Goal: Task Accomplishment & Management: Use online tool/utility

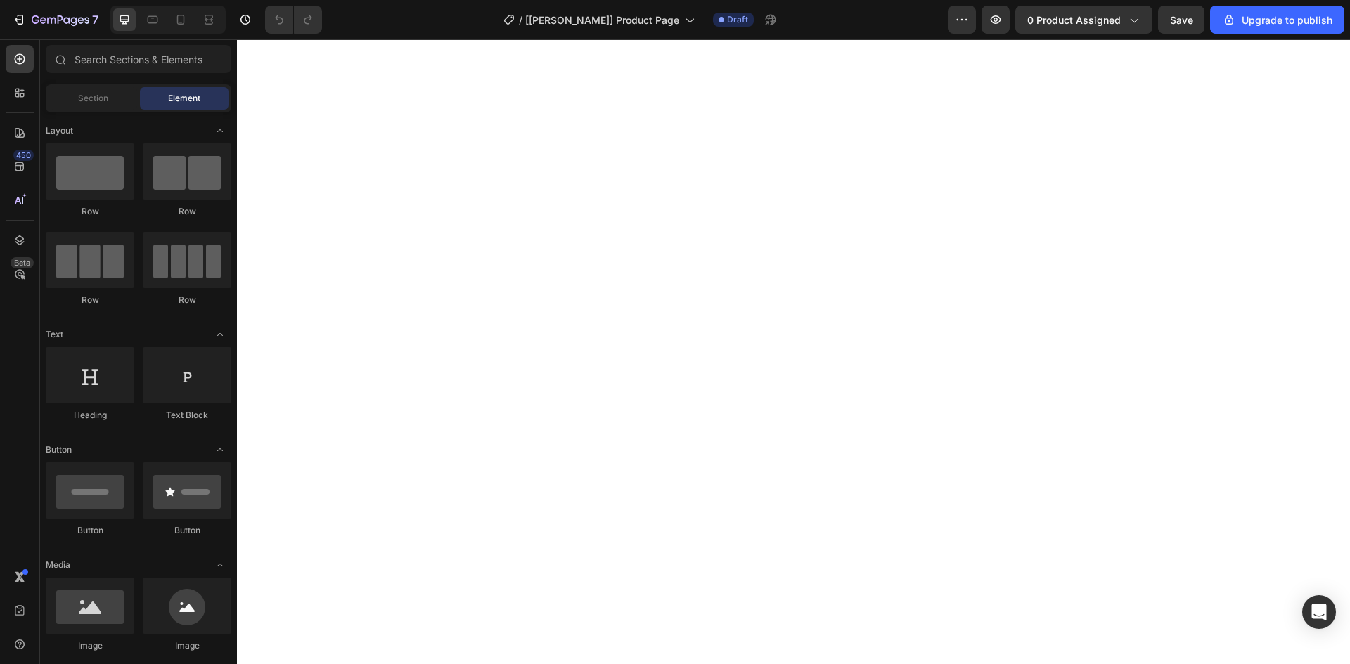
scroll to position [34, 0]
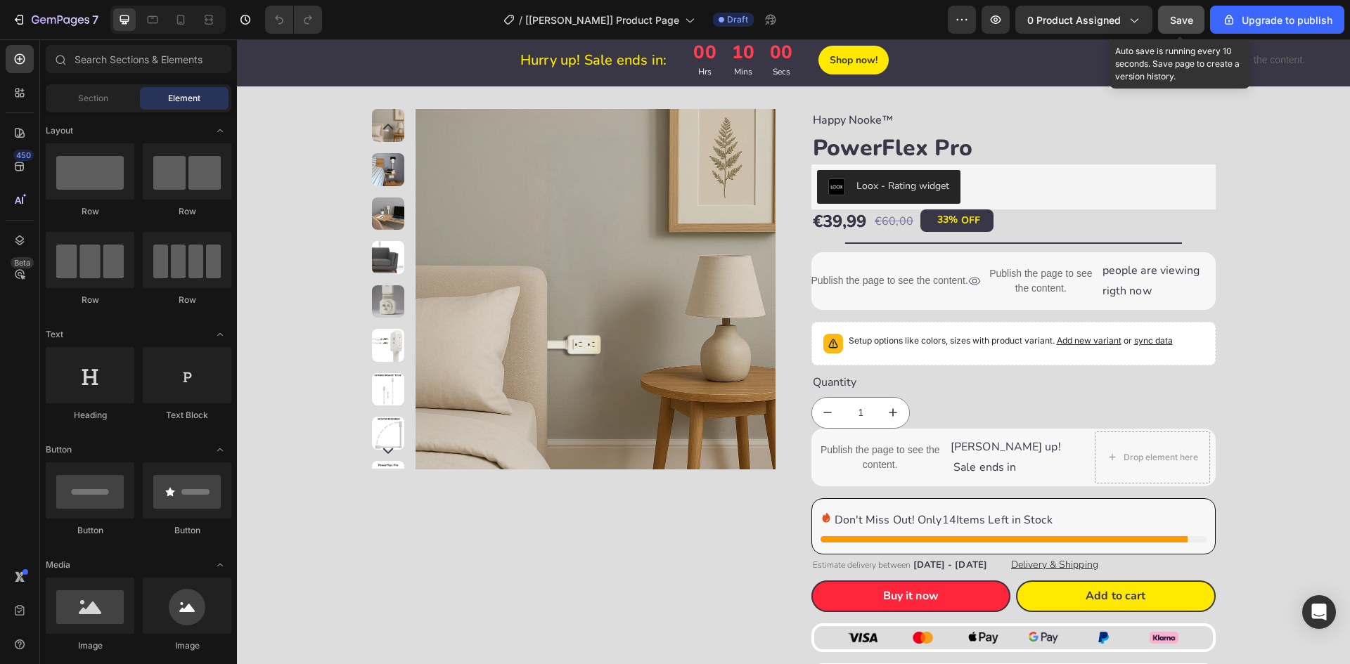
click at [1175, 14] on span "Save" at bounding box center [1181, 20] width 23 height 12
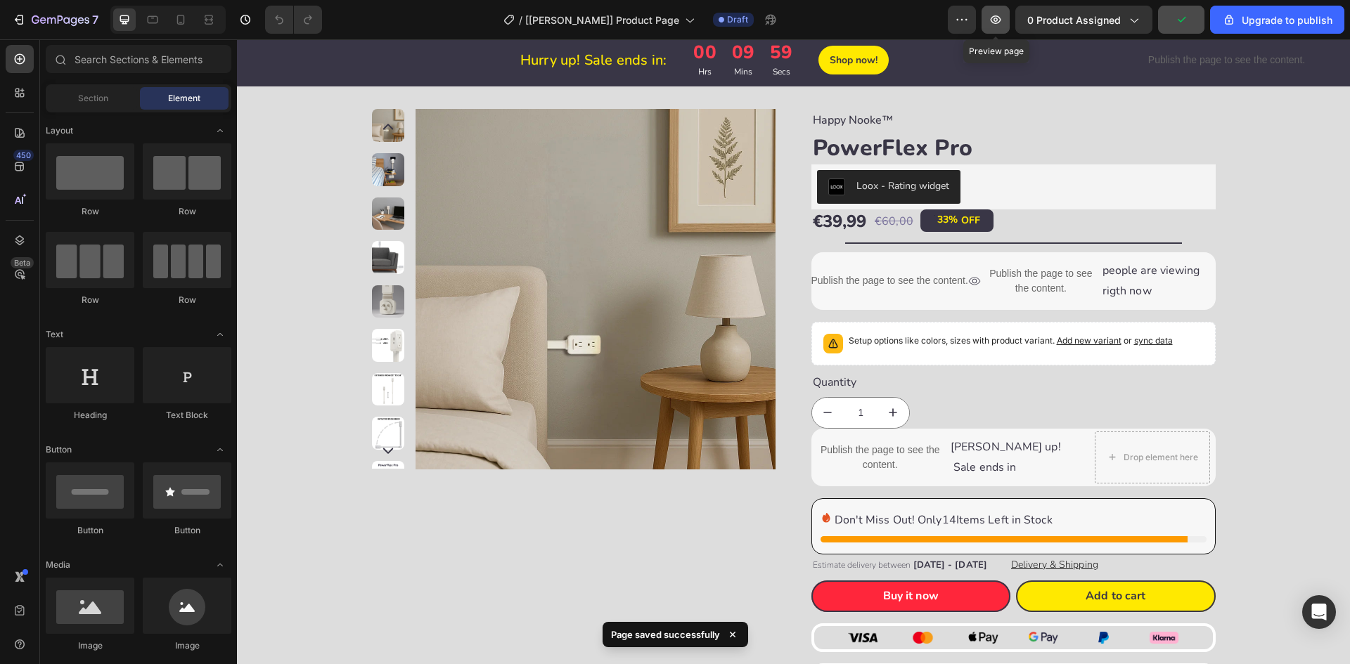
click at [1000, 21] on icon "button" at bounding box center [995, 20] width 14 height 14
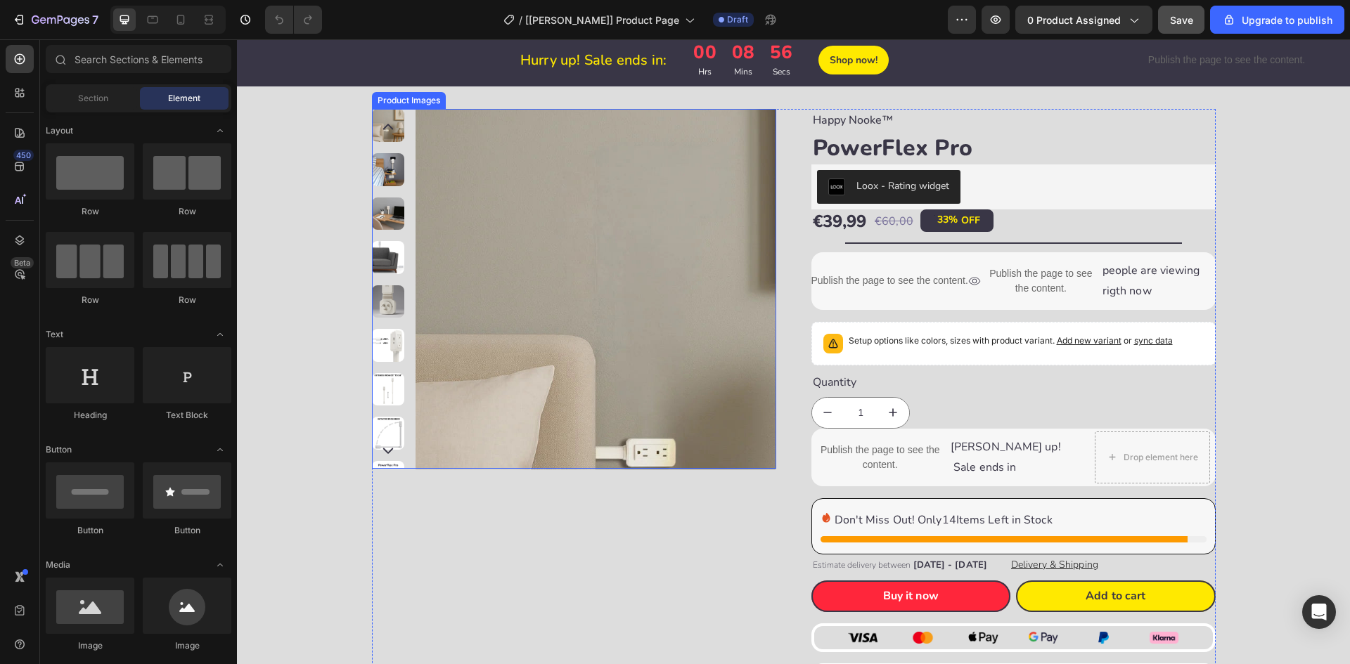
click at [445, 128] on img at bounding box center [595, 289] width 360 height 360
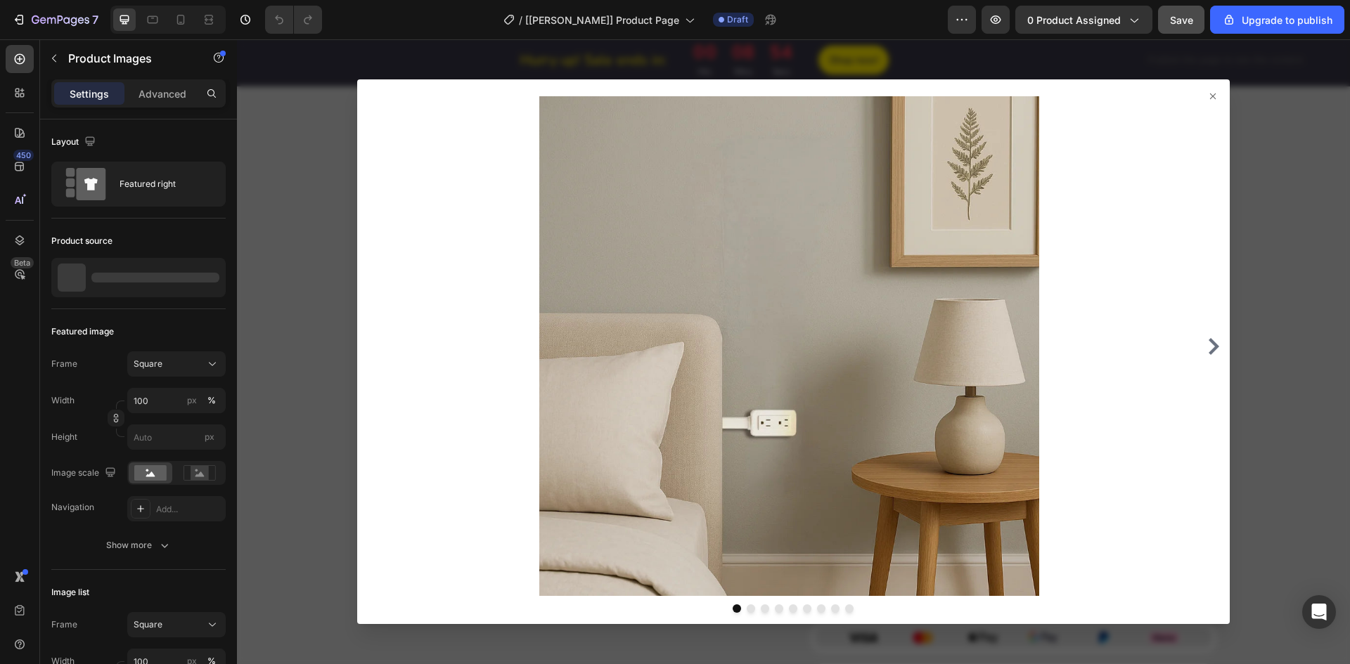
click at [264, 178] on div at bounding box center [793, 351] width 1113 height 625
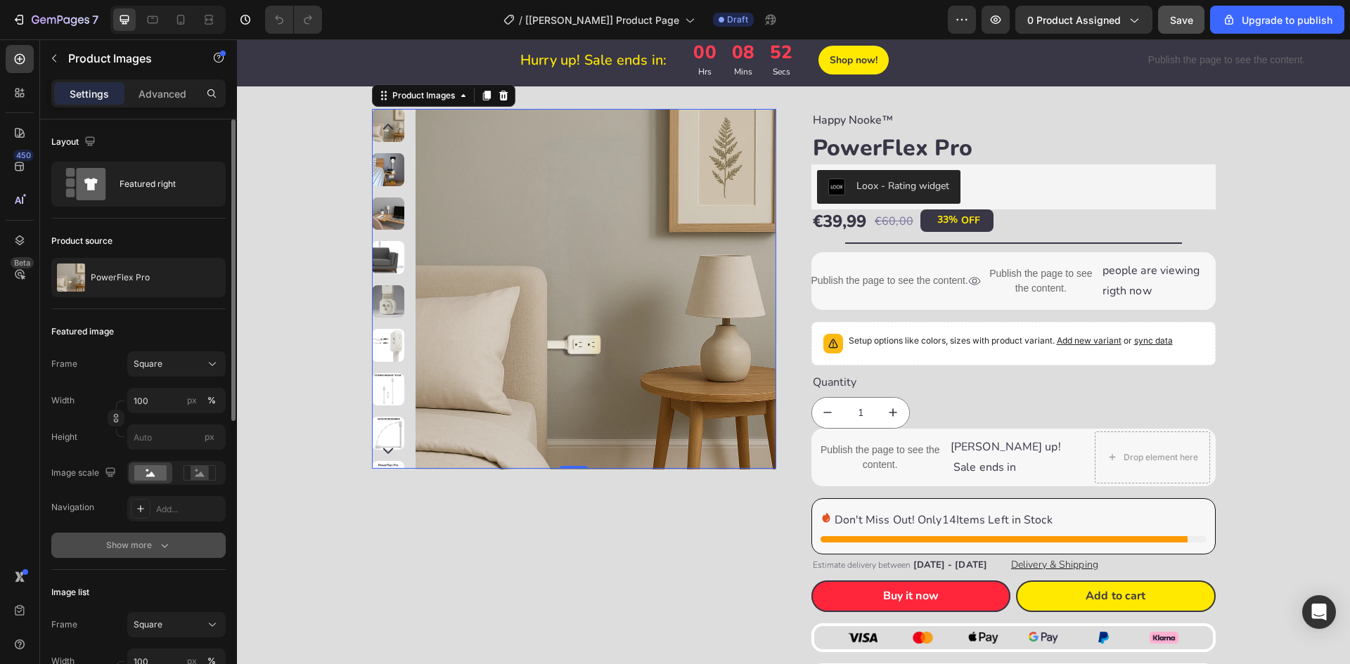
click at [143, 557] on button "Show more" at bounding box center [138, 545] width 174 height 25
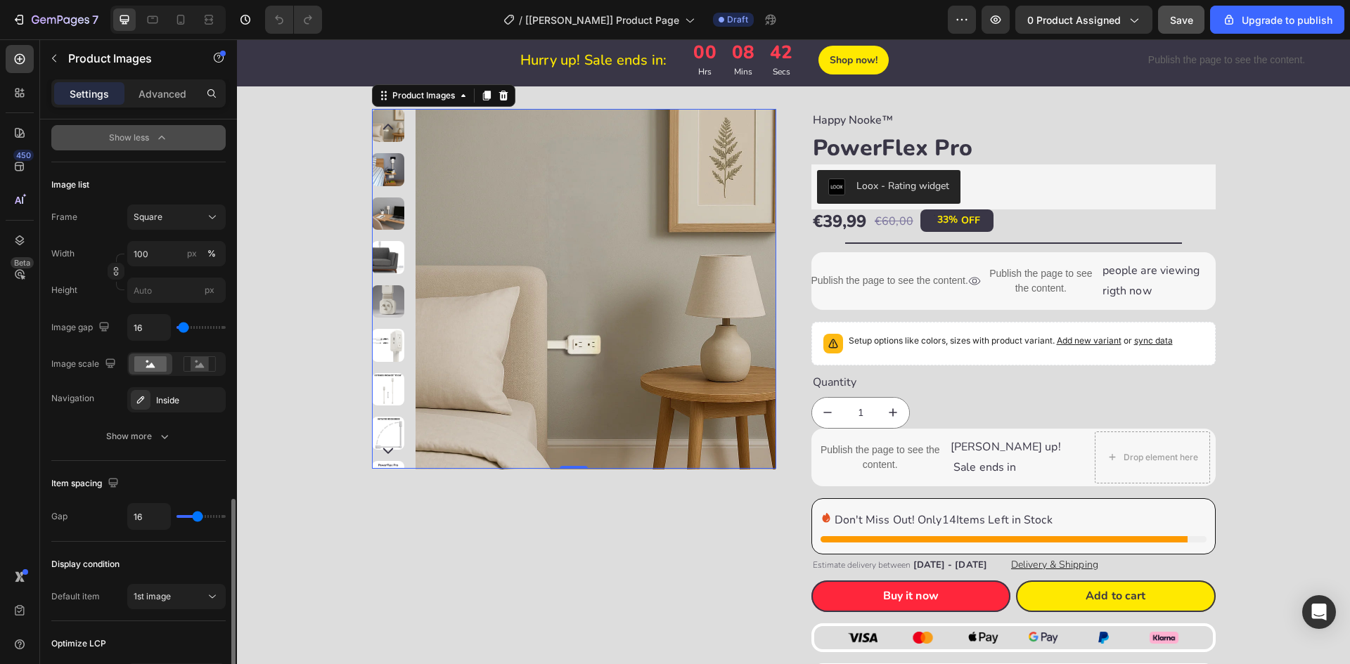
scroll to position [595, 0]
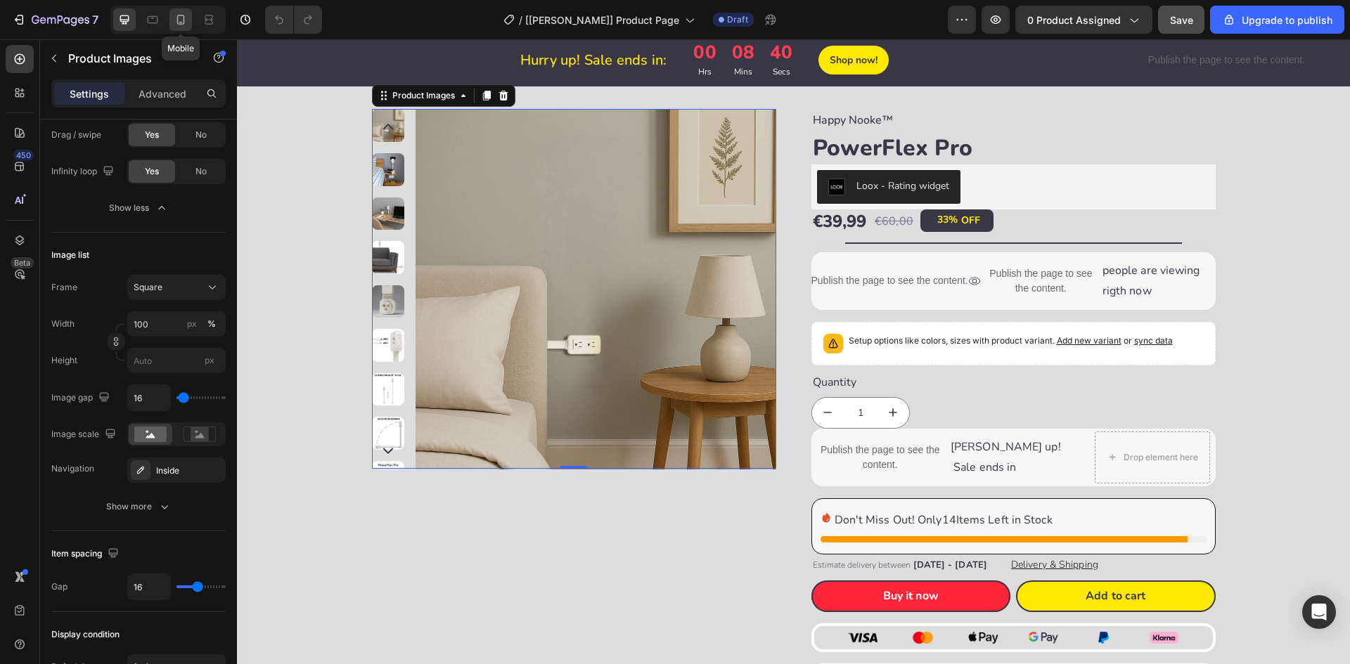
click at [184, 23] on icon at bounding box center [181, 20] width 8 height 10
type input "8"
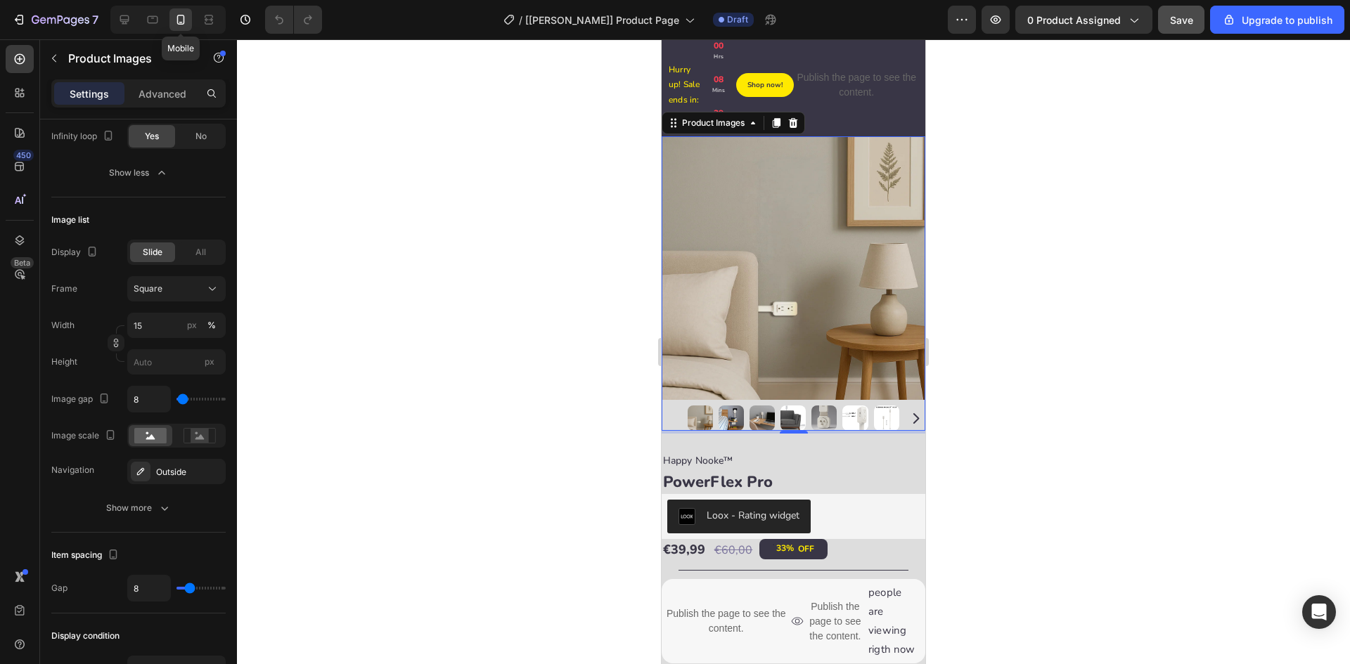
scroll to position [82, 0]
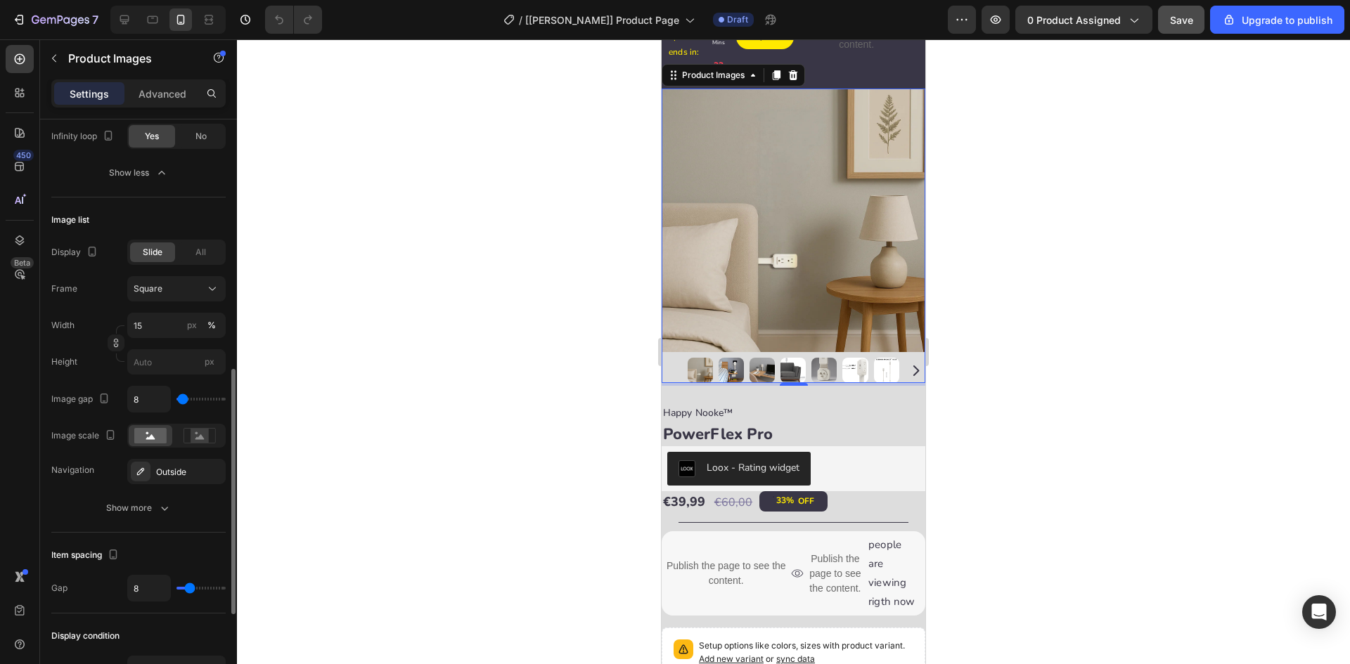
type input "0"
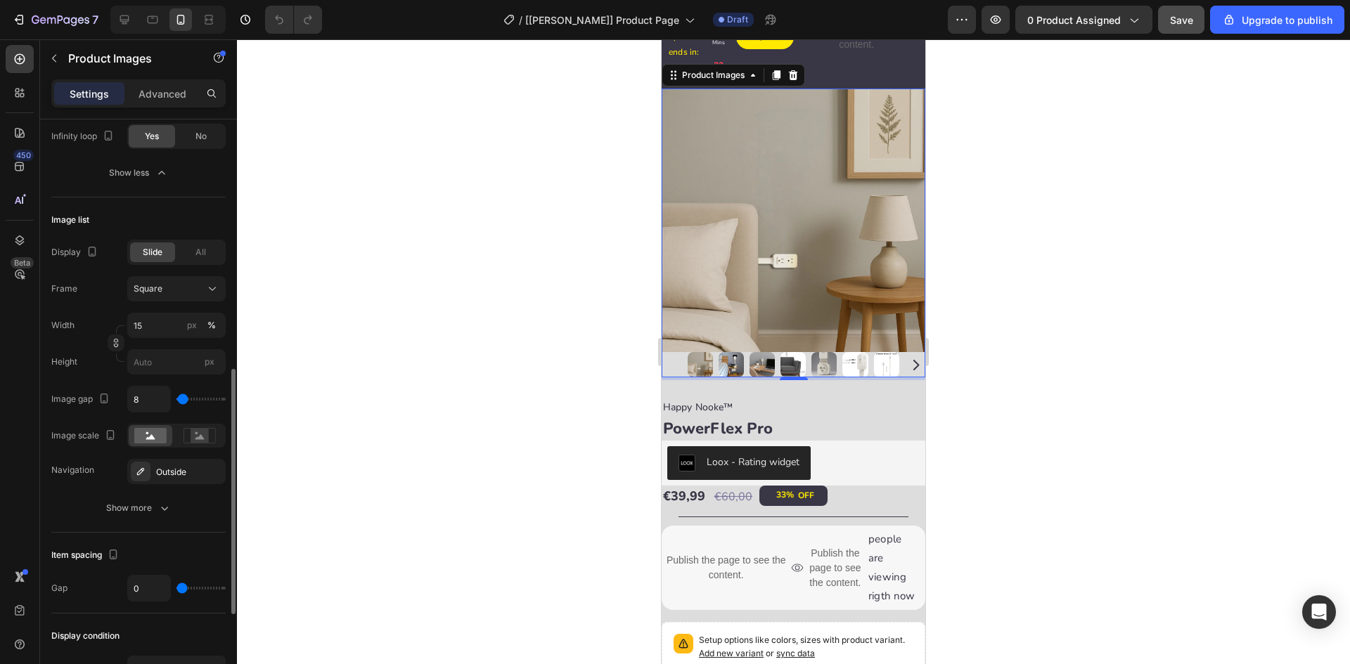
drag, startPoint x: 187, startPoint y: 593, endPoint x: 126, endPoint y: 590, distance: 61.3
type input "0"
click at [176, 590] on input "range" at bounding box center [200, 588] width 49 height 3
click at [142, 586] on input "0" at bounding box center [149, 588] width 42 height 25
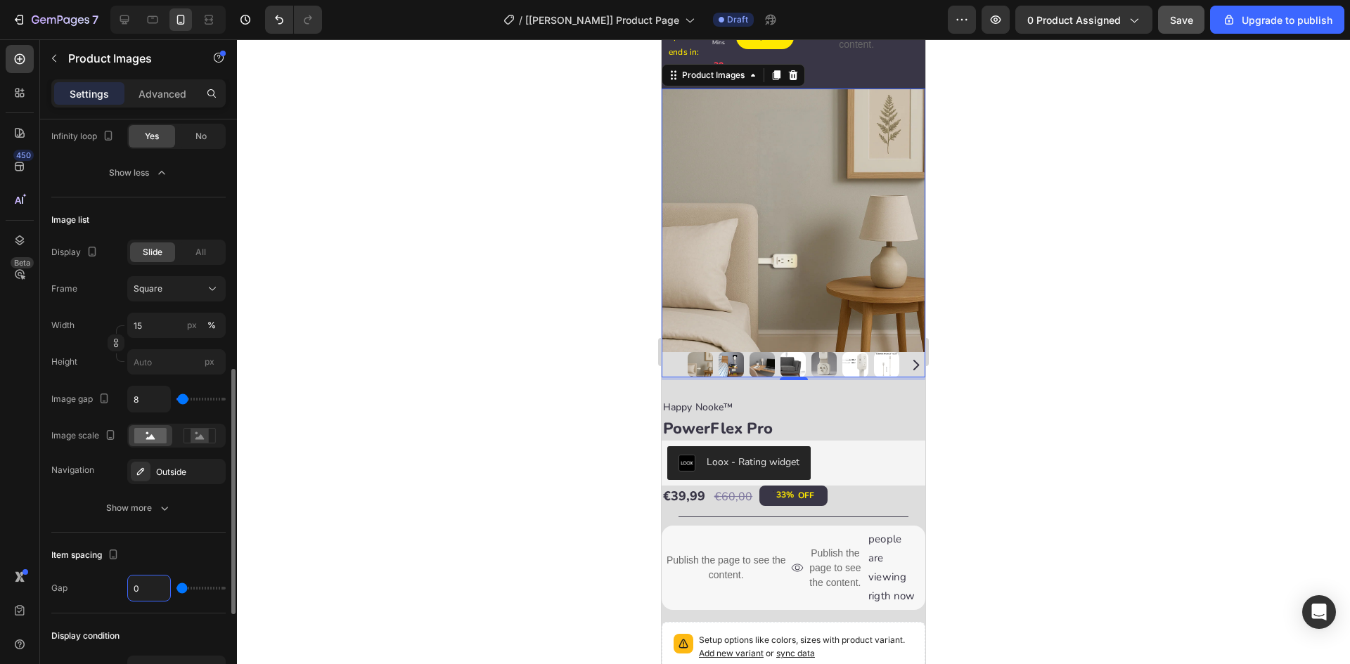
type input "8"
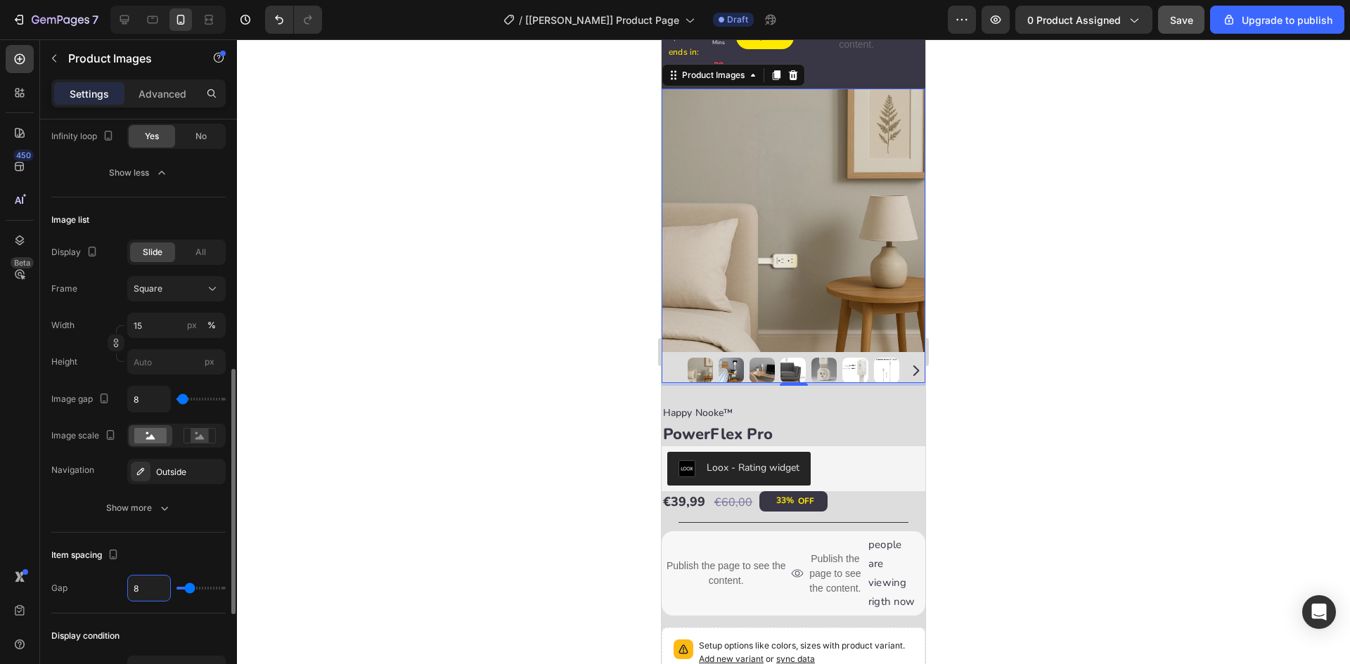
type input "8"
click at [157, 556] on div "Item spacing" at bounding box center [138, 555] width 174 height 22
type input "0"
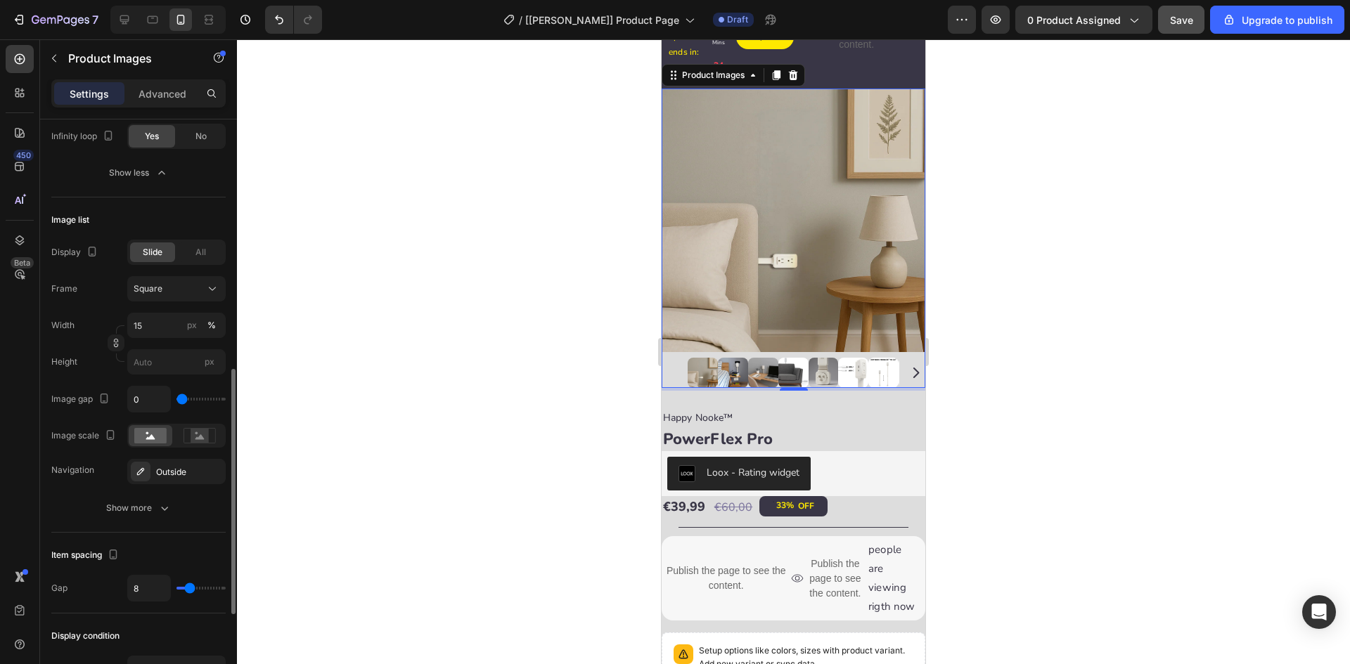
drag, startPoint x: 179, startPoint y: 399, endPoint x: 129, endPoint y: 396, distance: 49.3
type input "0"
click at [176, 398] on input "range" at bounding box center [200, 399] width 49 height 3
click at [141, 403] on input "0" at bounding box center [149, 399] width 42 height 25
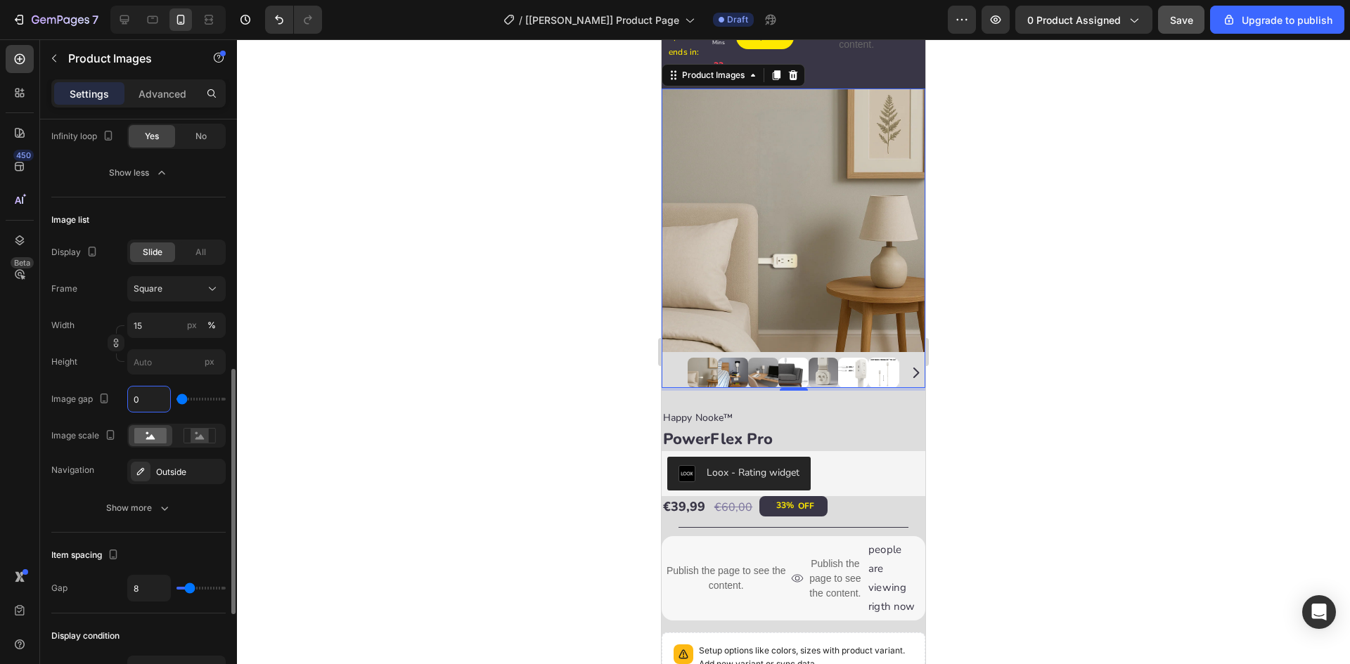
type input "8"
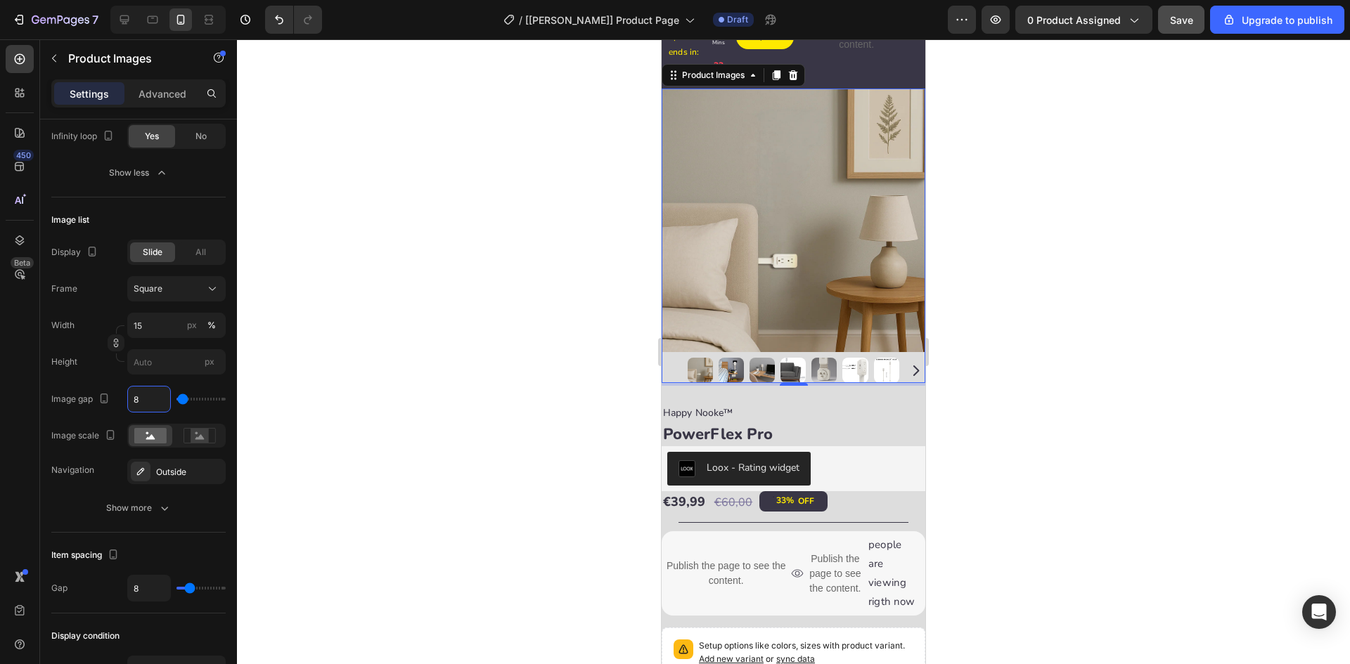
type input "8"
click at [10, 371] on div "450 Beta" at bounding box center [20, 304] width 28 height 518
click at [104, 505] on button "Show more" at bounding box center [138, 508] width 174 height 25
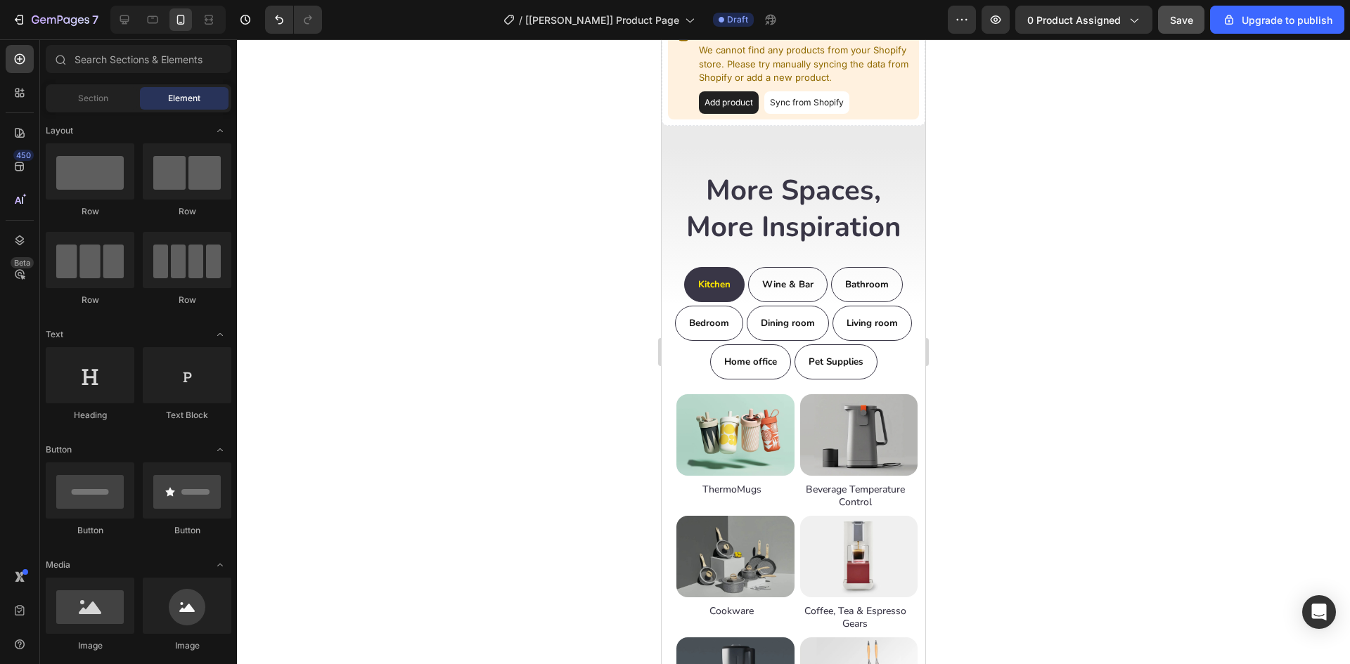
scroll to position [3081, 0]
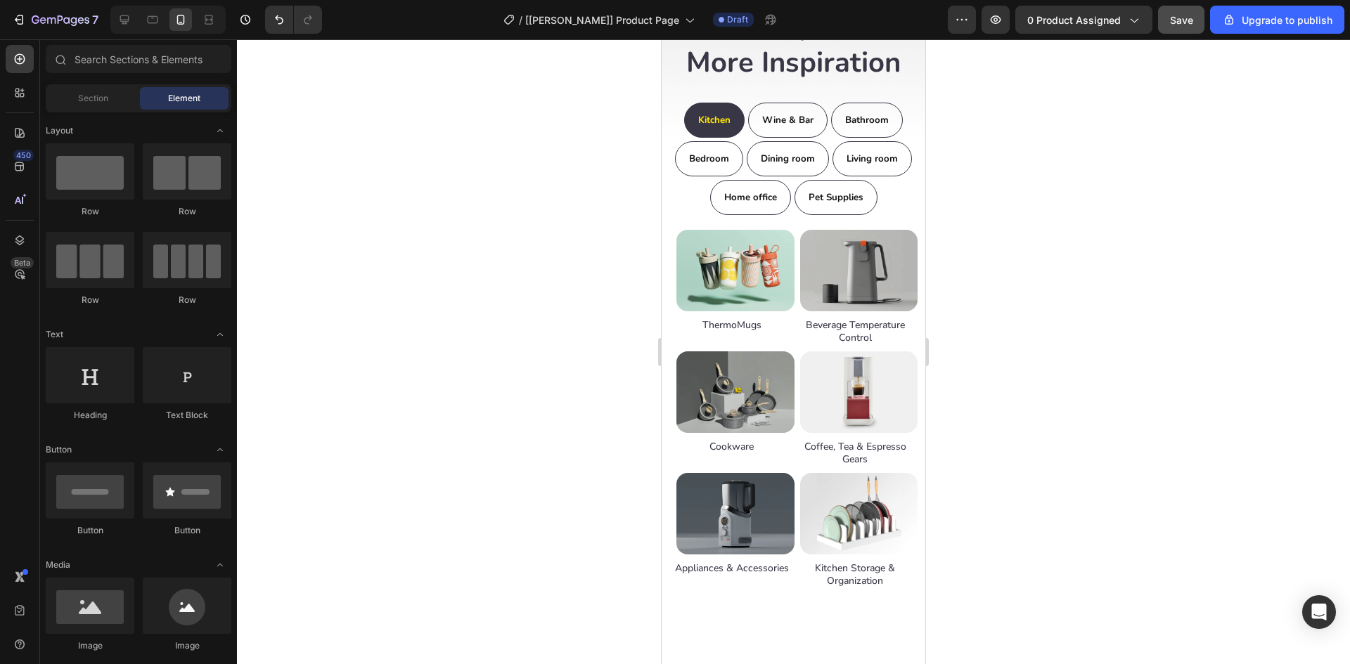
drag, startPoint x: 920, startPoint y: 85, endPoint x: 1593, endPoint y: 503, distance: 792.2
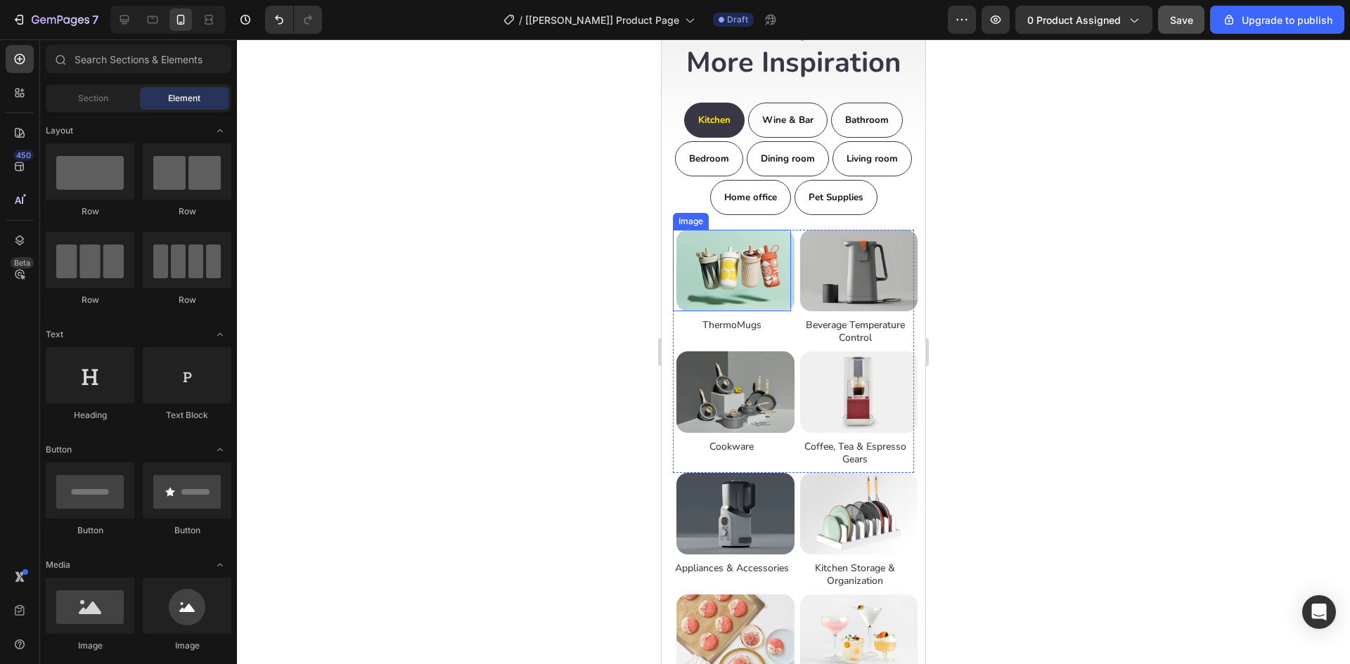
drag, startPoint x: 683, startPoint y: 222, endPoint x: 697, endPoint y: 220, distance: 14.2
click at [683, 222] on div "Image" at bounding box center [691, 221] width 30 height 13
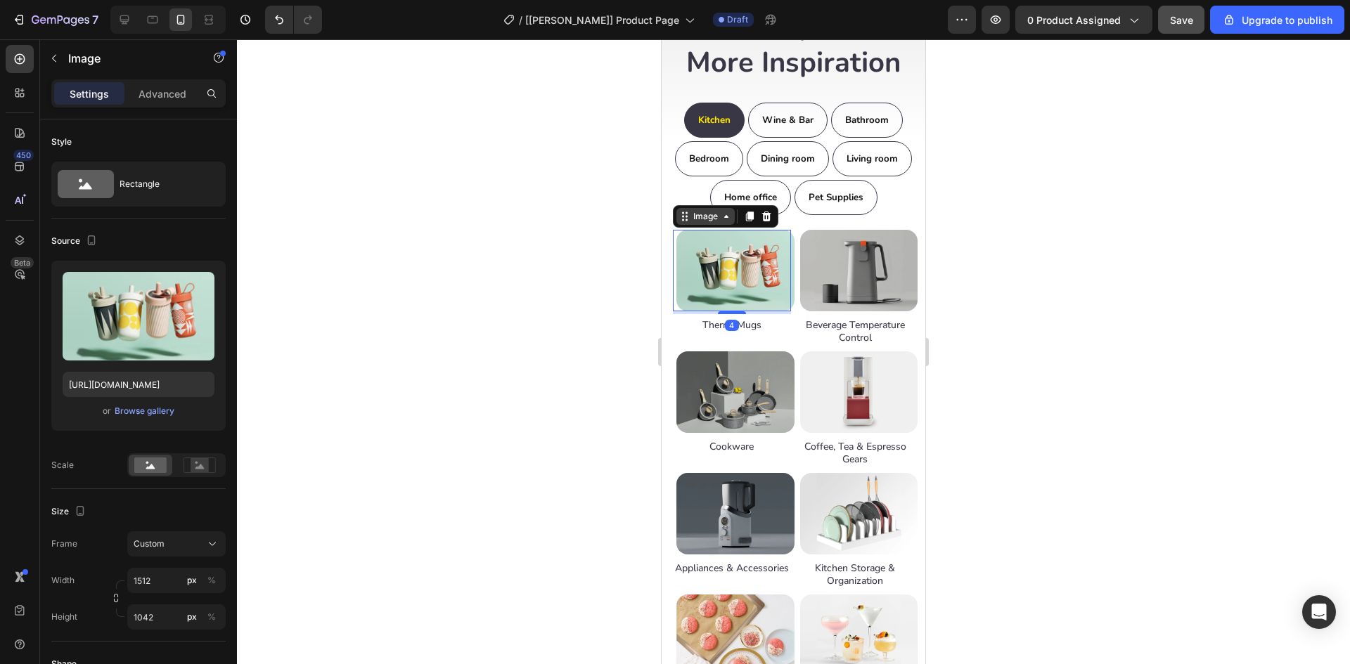
click at [699, 219] on div "Image" at bounding box center [705, 216] width 30 height 13
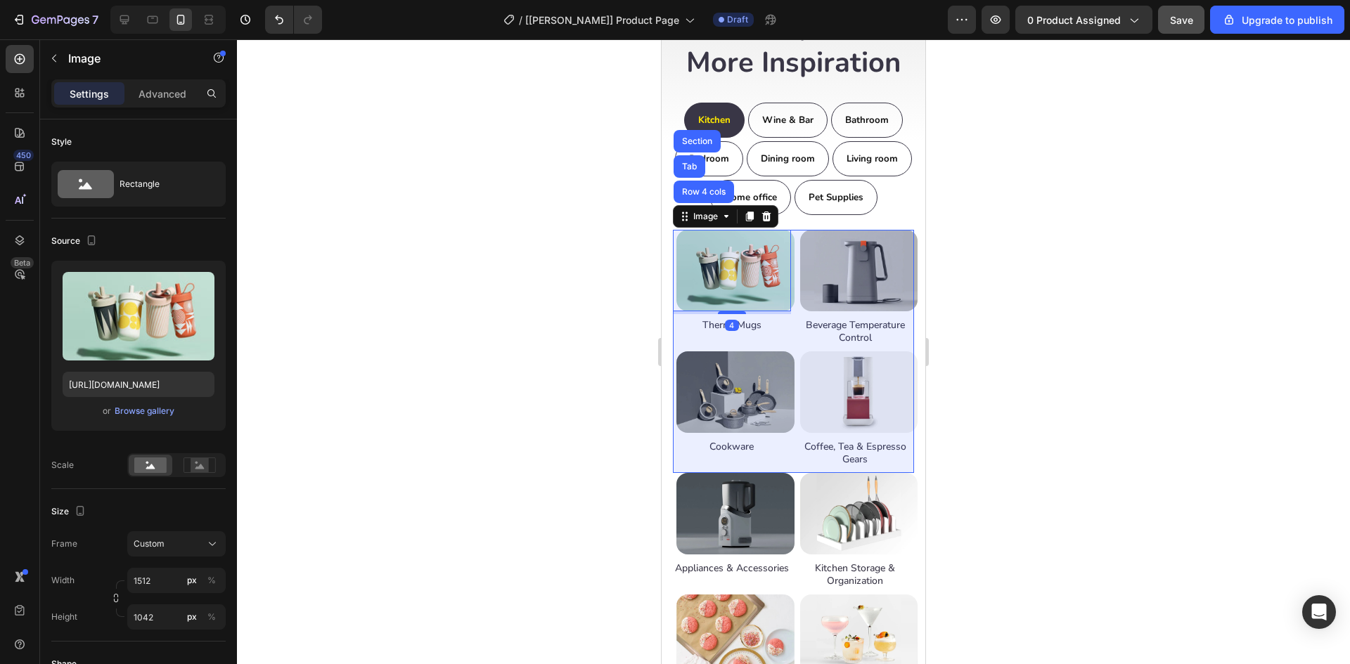
click at [685, 191] on div "Row 4 cols" at bounding box center [703, 192] width 49 height 8
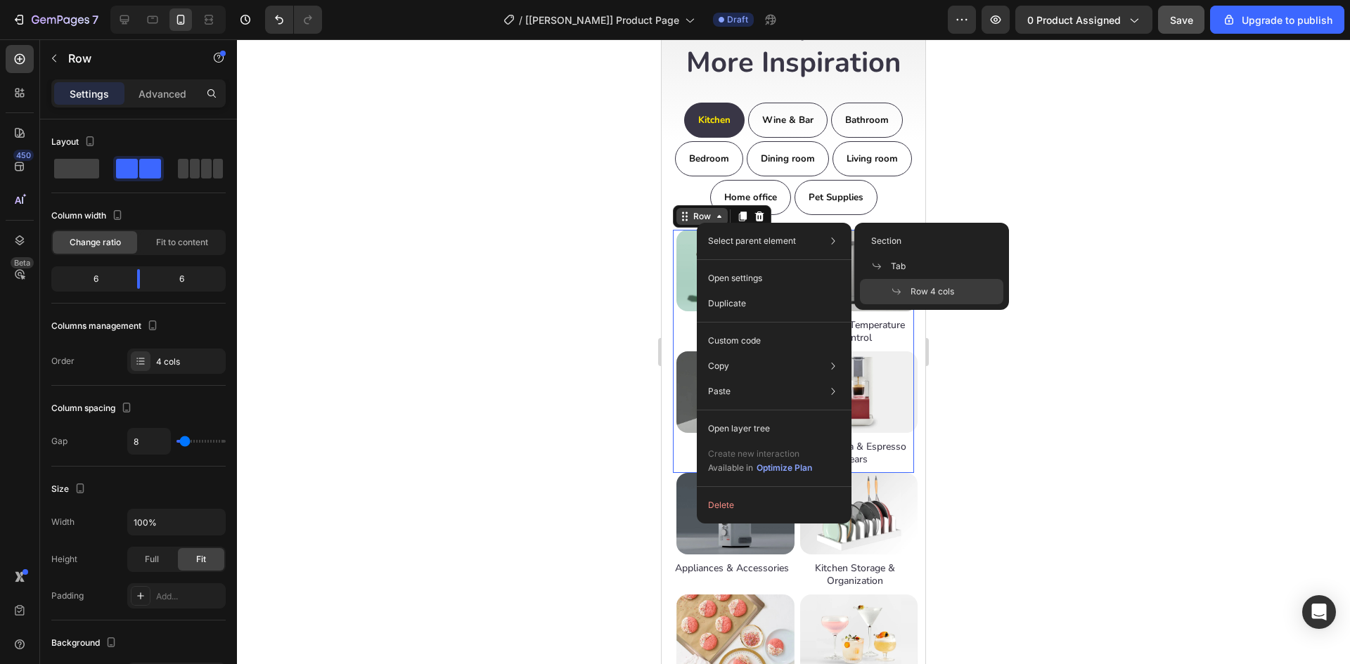
click at [689, 219] on icon at bounding box center [684, 216] width 11 height 11
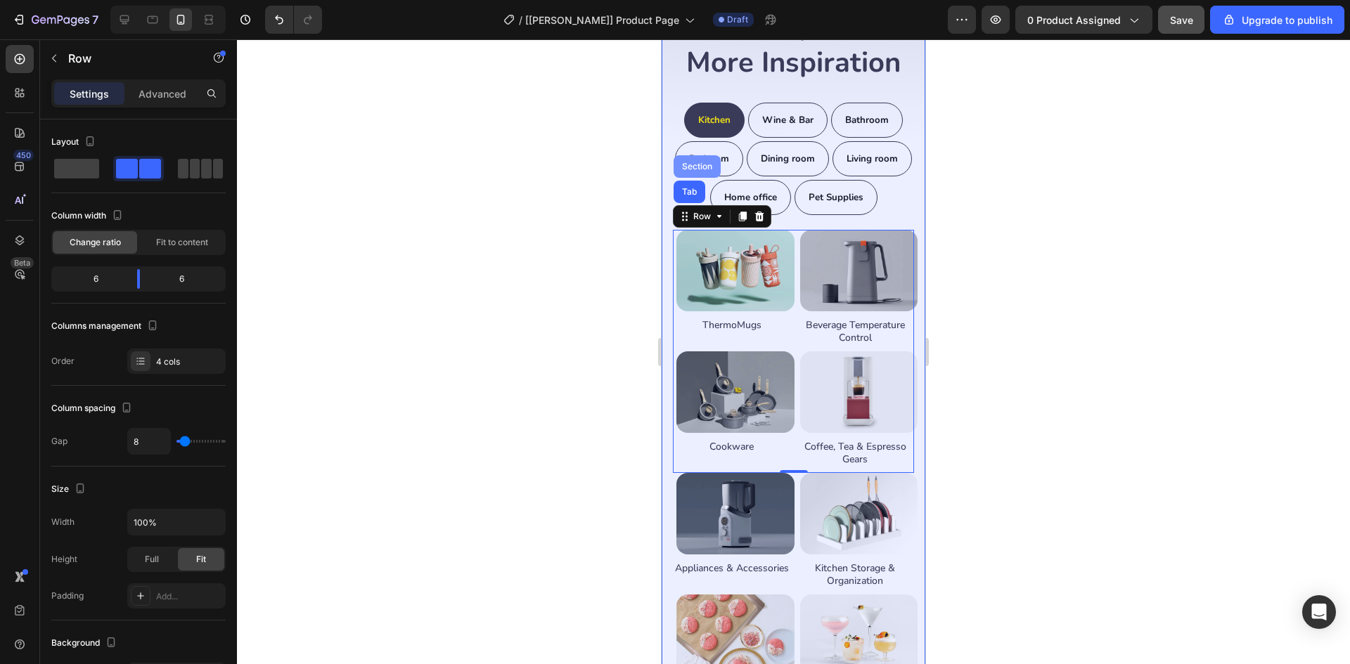
click at [690, 166] on div "Section" at bounding box center [697, 166] width 36 height 8
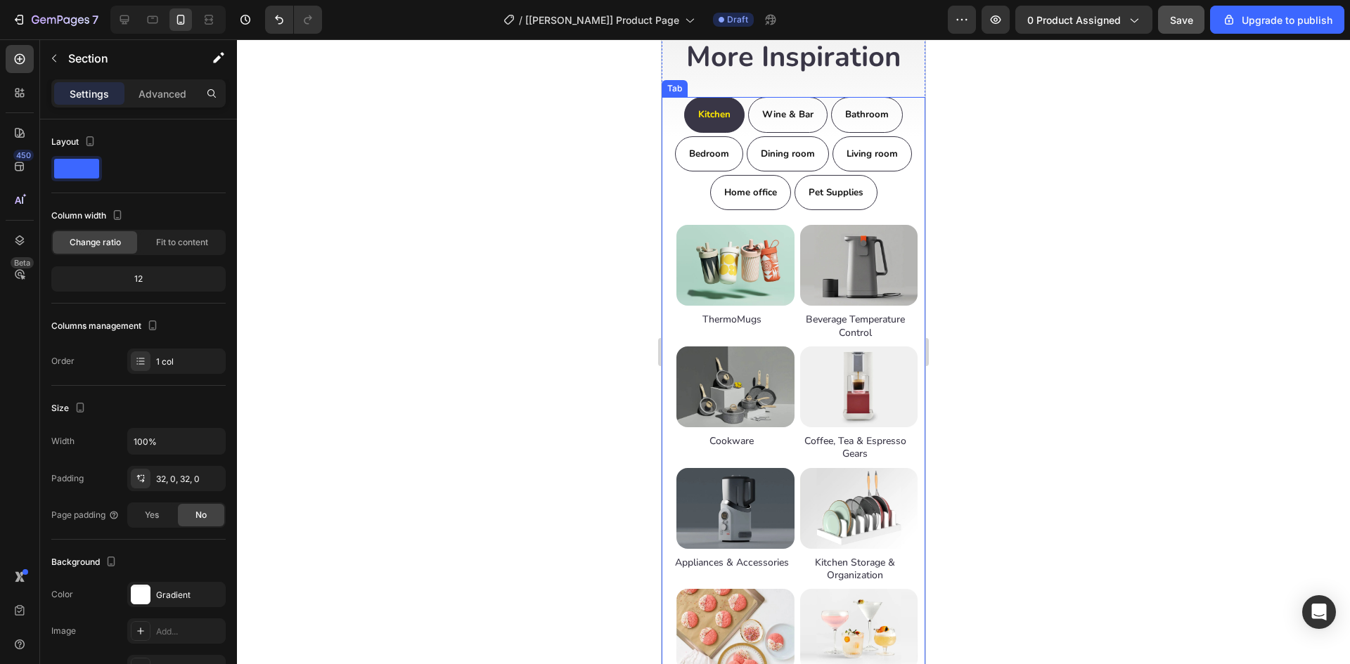
scroll to position [3004, 0]
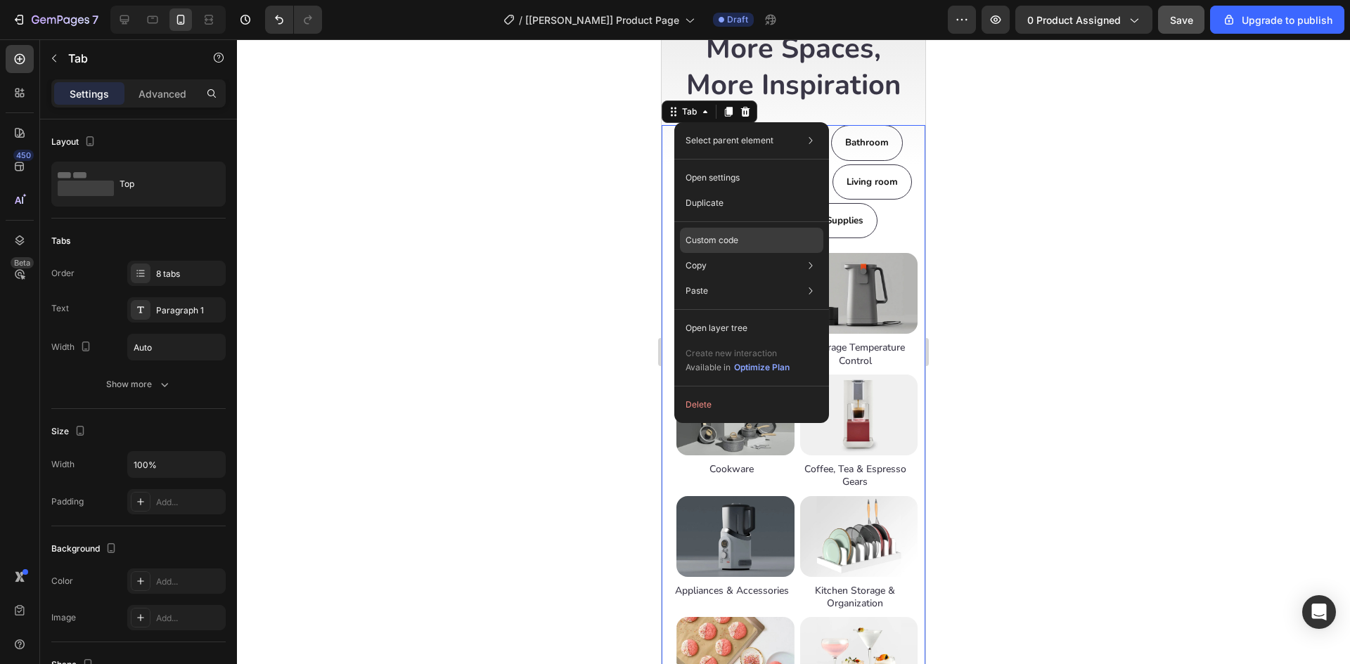
click at [721, 241] on p "Custom code" at bounding box center [711, 240] width 53 height 13
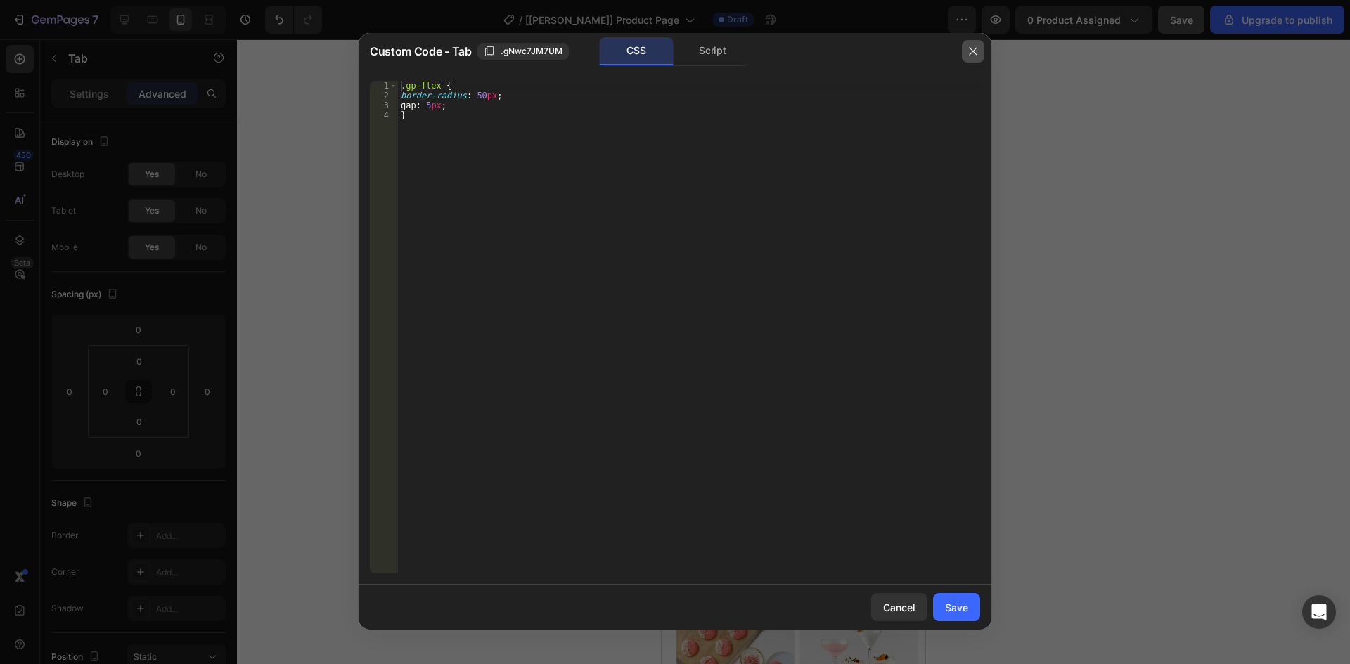
click at [969, 49] on icon "button" at bounding box center [972, 51] width 11 height 11
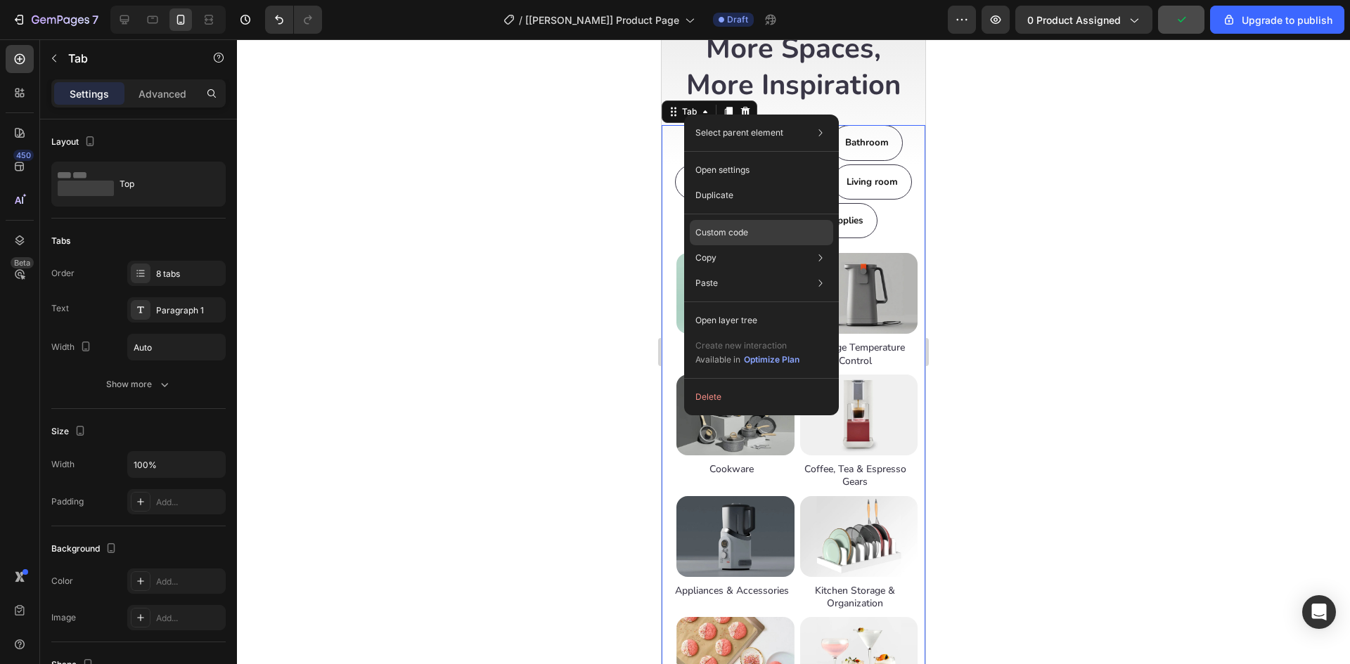
click at [723, 227] on p "Custom code" at bounding box center [721, 232] width 53 height 13
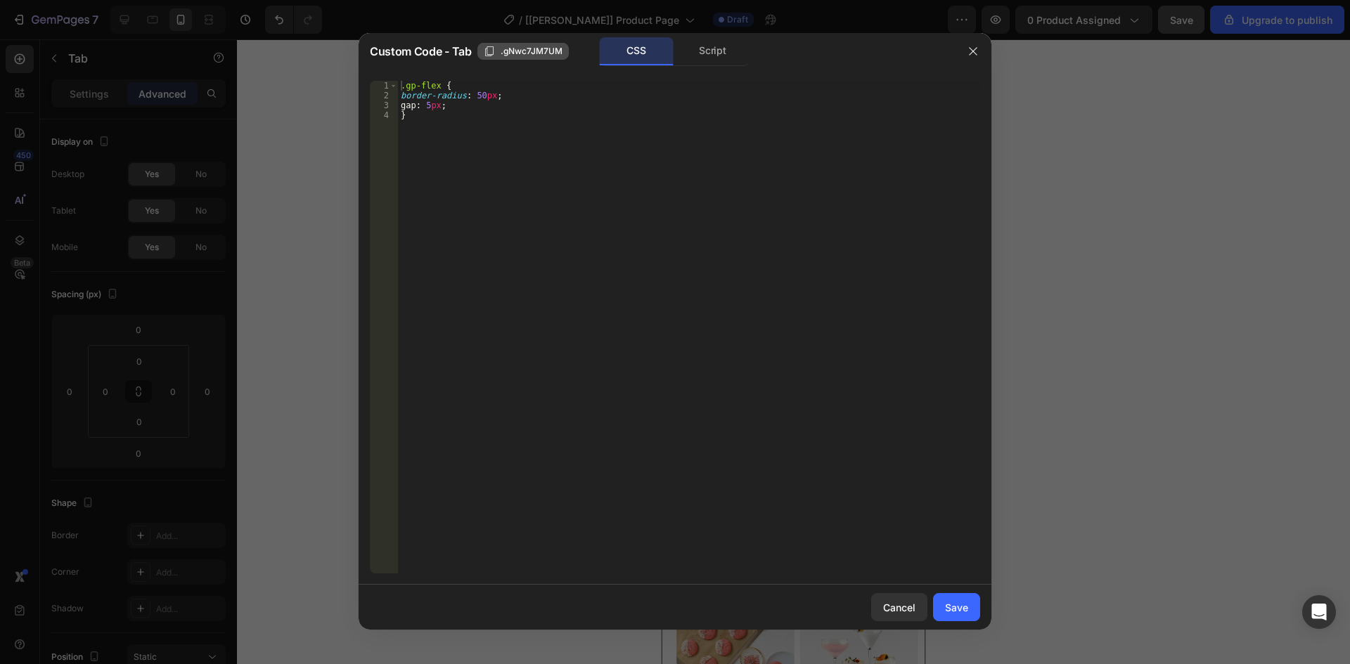
click at [519, 52] on span ".gNwc7JM7UM" at bounding box center [532, 51] width 62 height 13
click at [403, 88] on div ".gp-flex { border-radius : 50 px ; gap : 5 px ; }" at bounding box center [689, 337] width 582 height 512
paste textarea ".gNwc7JM7UM"
type textarea ".gNwc7JM7UM .gp-flex {"
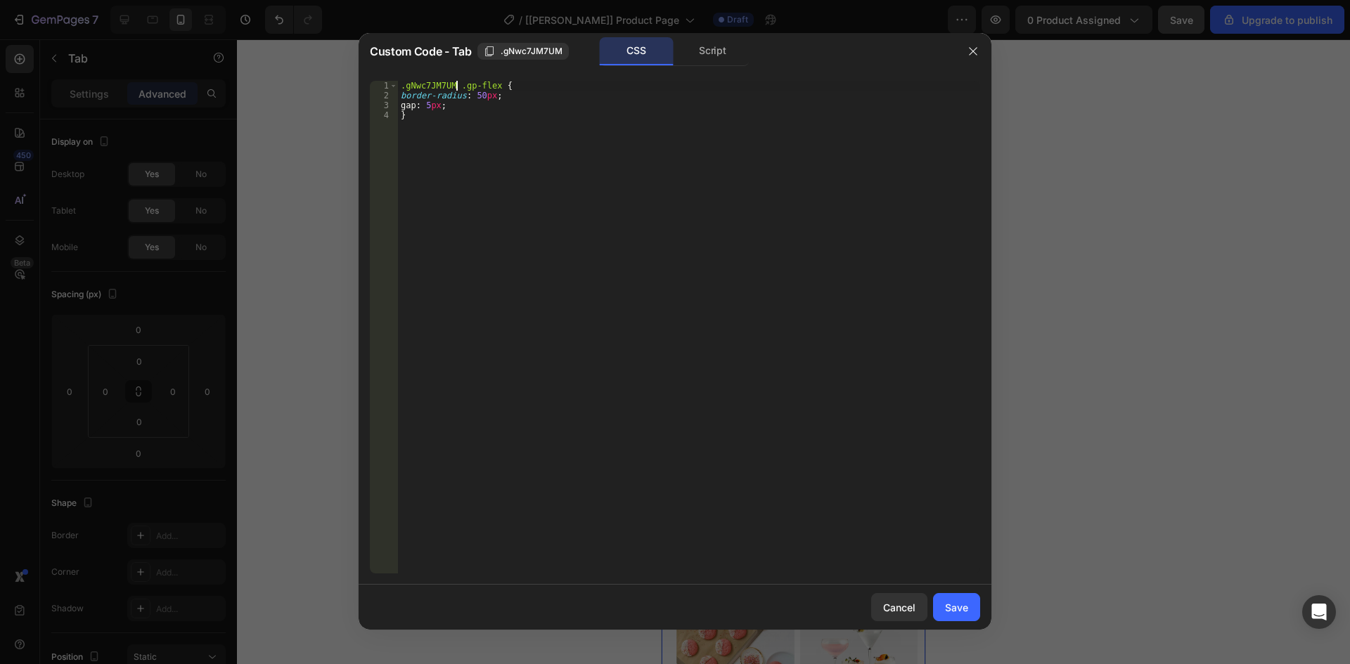
click at [815, 54] on div "CSS Script" at bounding box center [808, 51] width 292 height 29
click at [953, 607] on div "Save" at bounding box center [956, 607] width 23 height 15
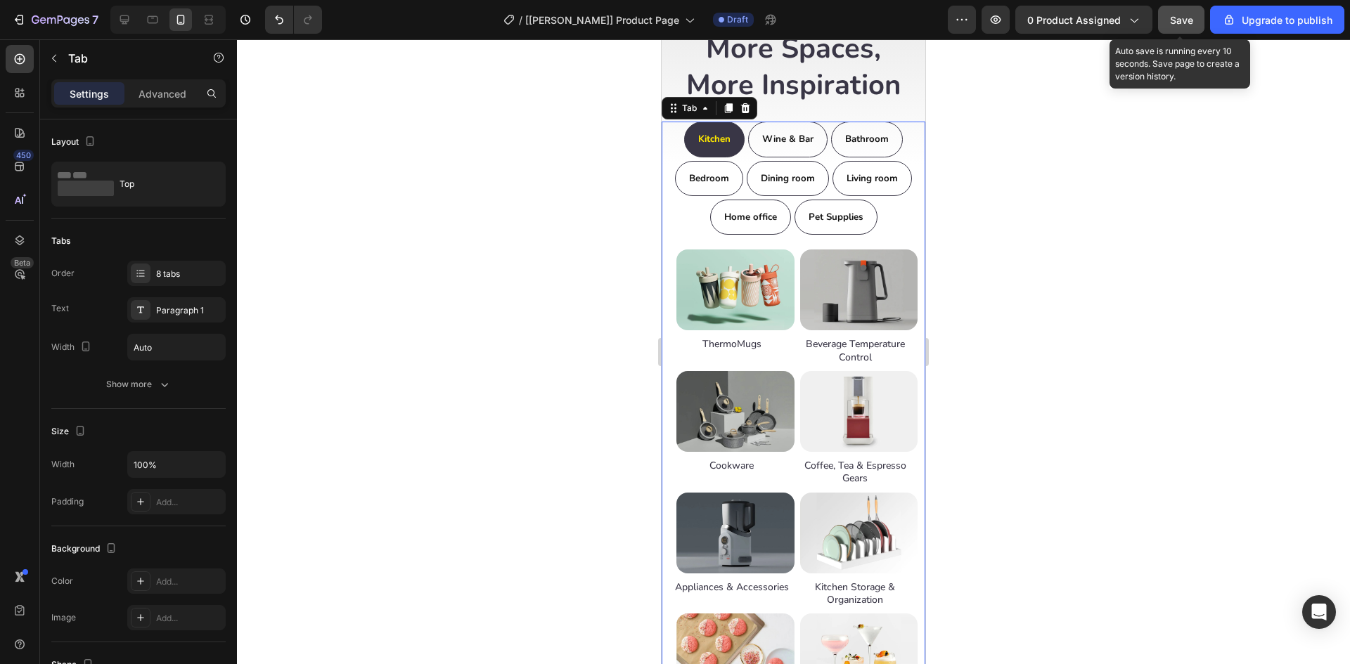
click at [1180, 15] on span "Save" at bounding box center [1181, 20] width 23 height 12
